Goal: Transaction & Acquisition: Book appointment/travel/reservation

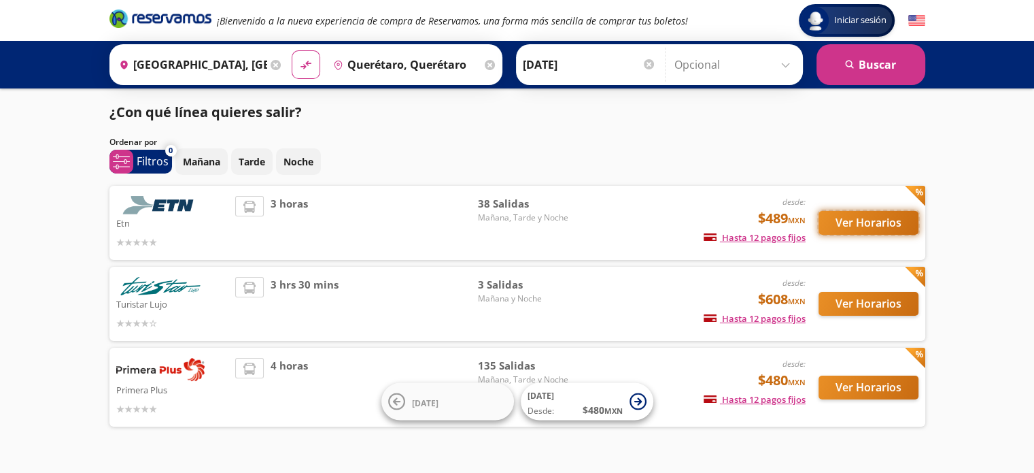
click at [864, 218] on button "Ver Horarios" at bounding box center [869, 223] width 100 height 24
click at [871, 384] on button "Ver Horarios" at bounding box center [869, 387] width 100 height 24
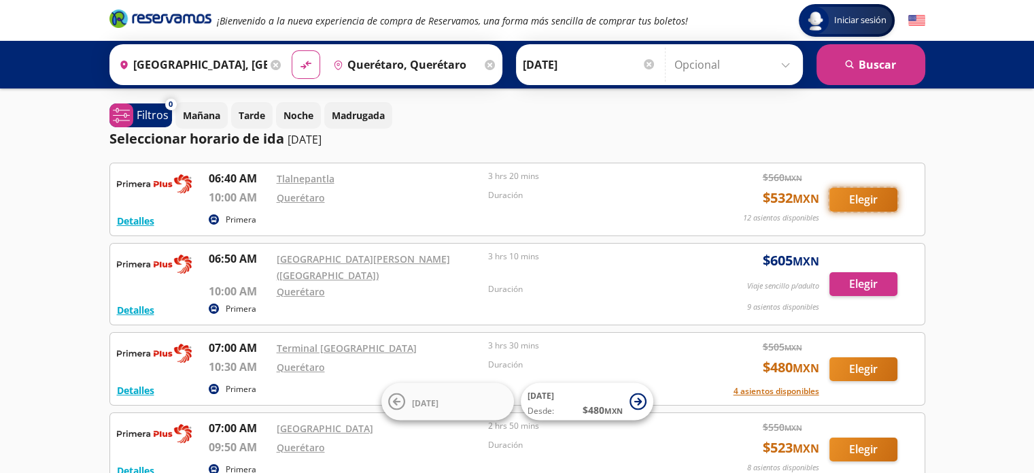
click at [875, 198] on button "Elegir" at bounding box center [864, 200] width 68 height 24
